Goal: Obtain resource: Obtain resource

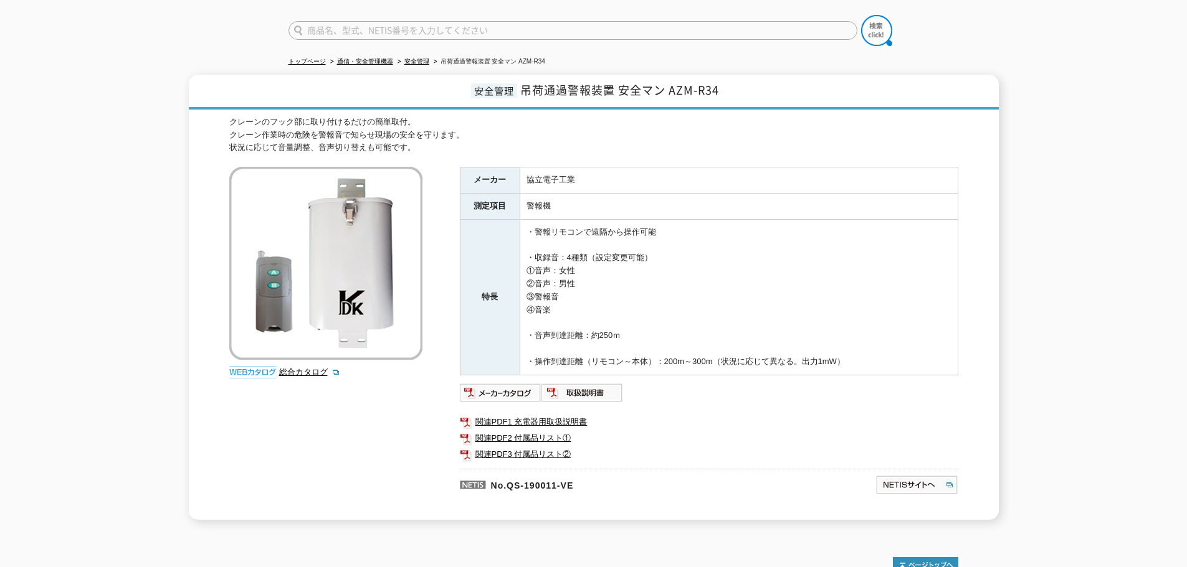
scroll to position [163, 0]
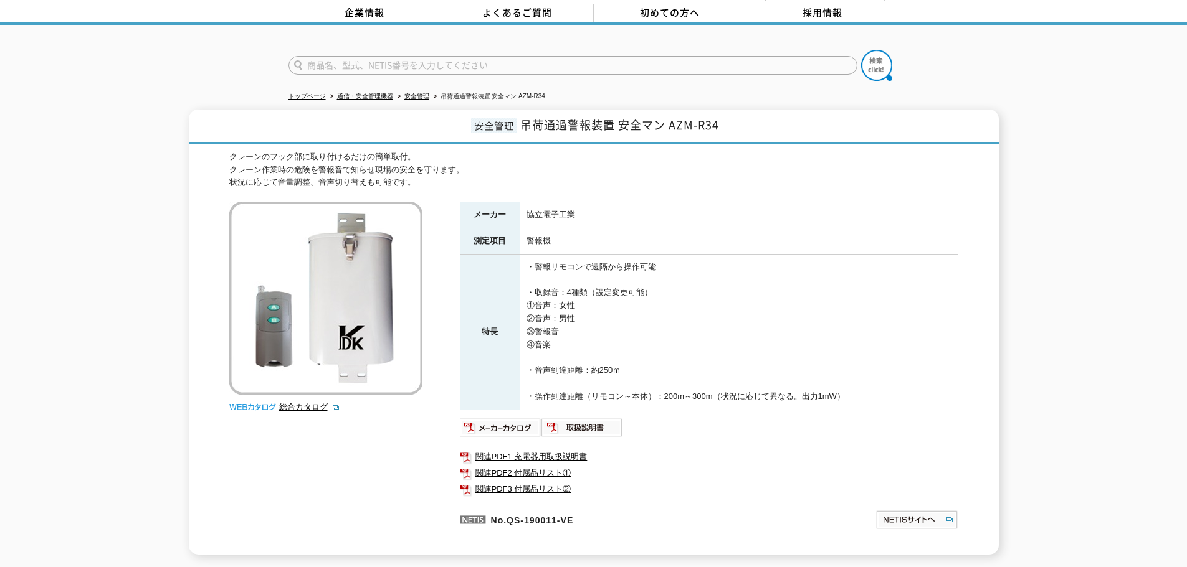
scroll to position [38, 0]
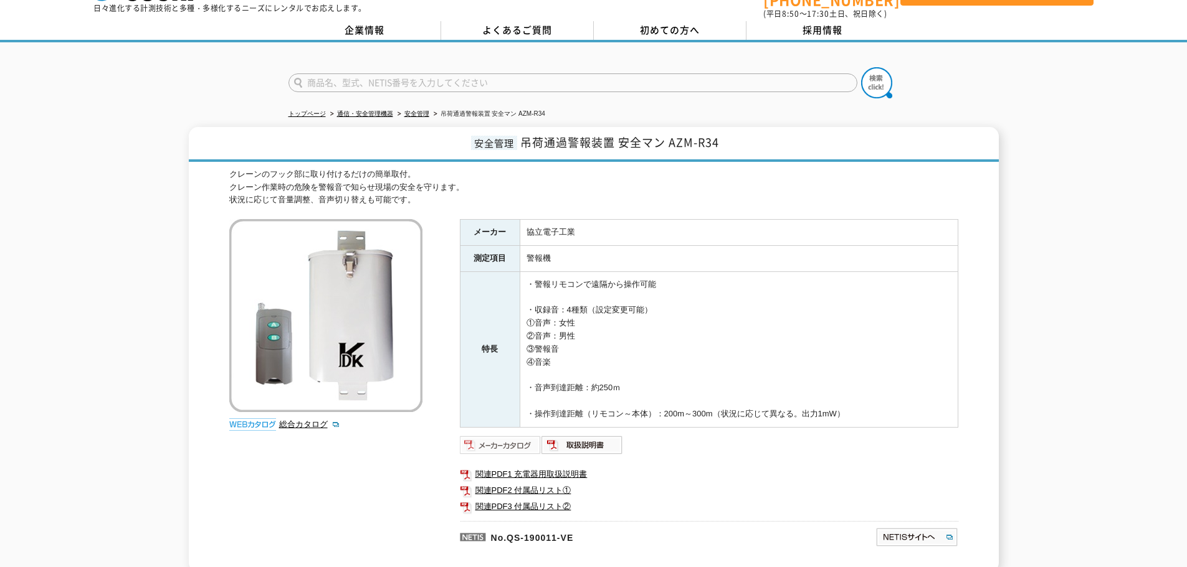
click at [523, 439] on img at bounding box center [501, 445] width 82 height 20
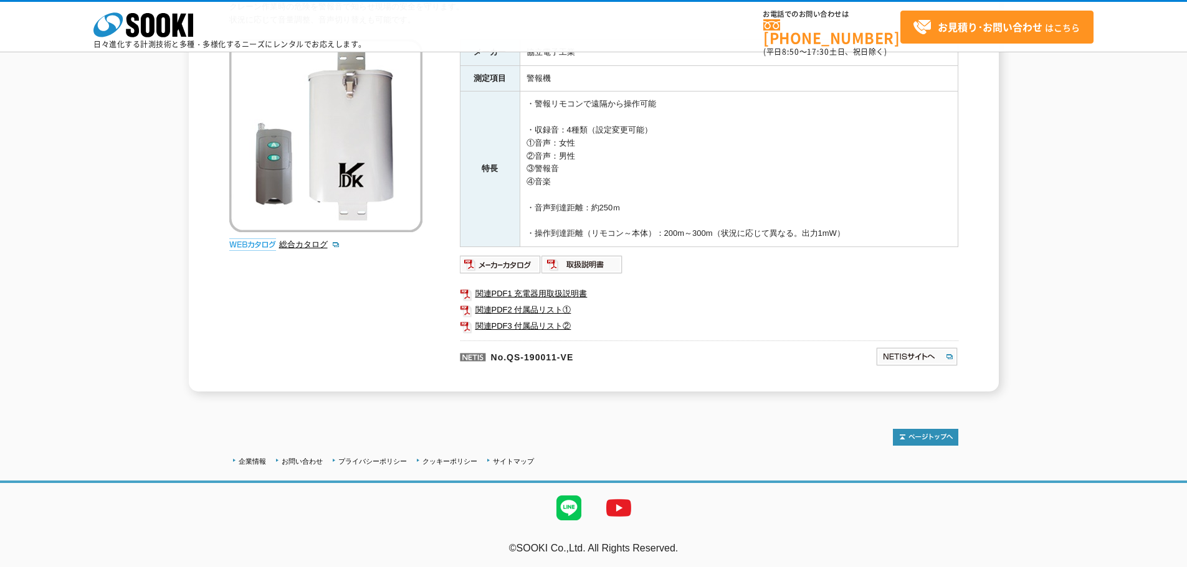
scroll to position [163, 0]
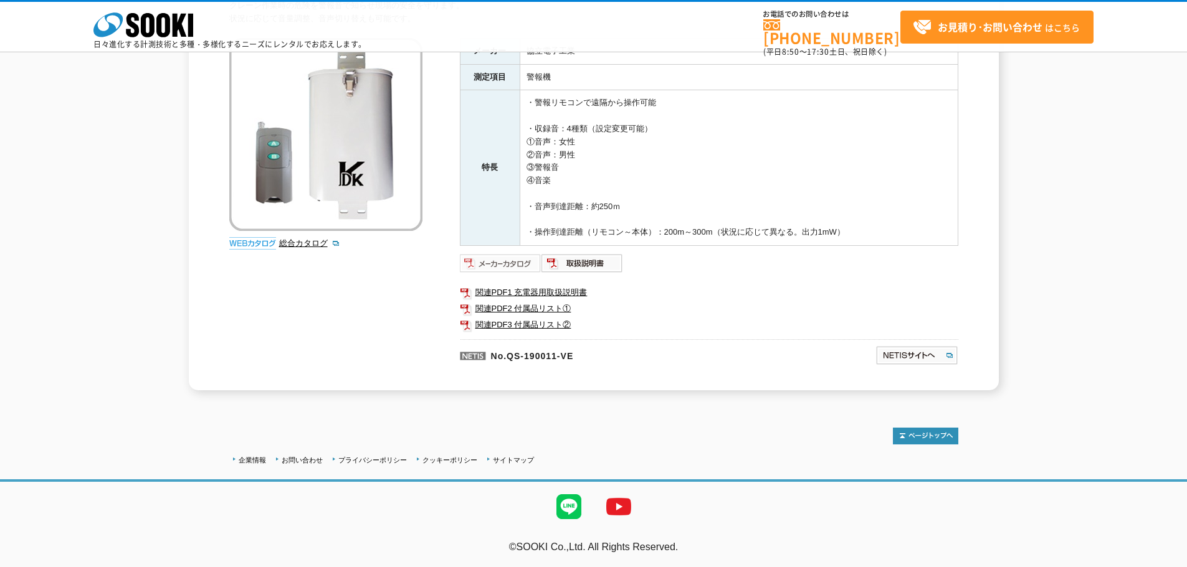
click at [508, 267] on img at bounding box center [501, 264] width 82 height 20
